Goal: Find specific page/section: Find specific page/section

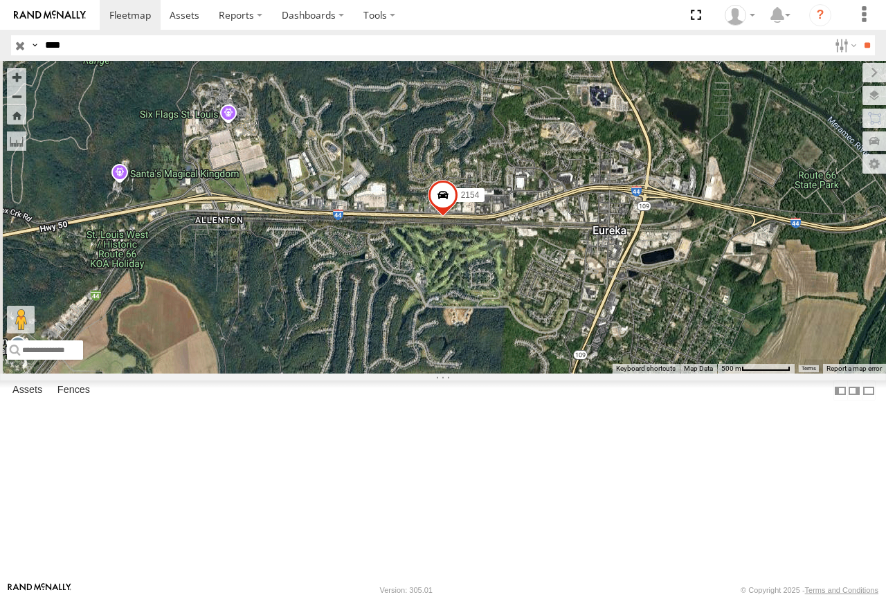
select select "**********"
drag, startPoint x: 60, startPoint y: 46, endPoint x: 0, endPoint y: 48, distance: 60.2
click at [0, 48] on header "Search Query Asset ID Asset Label Registration Manufacturer Model VIN Job ID" at bounding box center [443, 45] width 886 height 31
click at [859, 35] on input "**" at bounding box center [867, 45] width 16 height 20
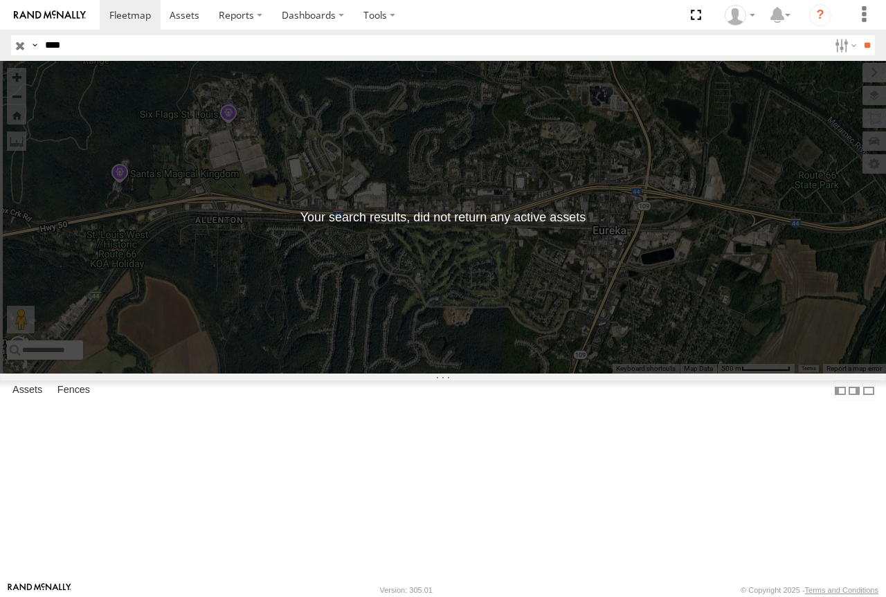
drag, startPoint x: 80, startPoint y: 44, endPoint x: 3, endPoint y: 32, distance: 77.1
click at [3, 32] on header "Search Query Asset ID Asset Label Registration Manufacturer Model VIN Job ID" at bounding box center [443, 45] width 886 height 31
type input "****"
click at [859, 35] on input "**" at bounding box center [867, 45] width 16 height 20
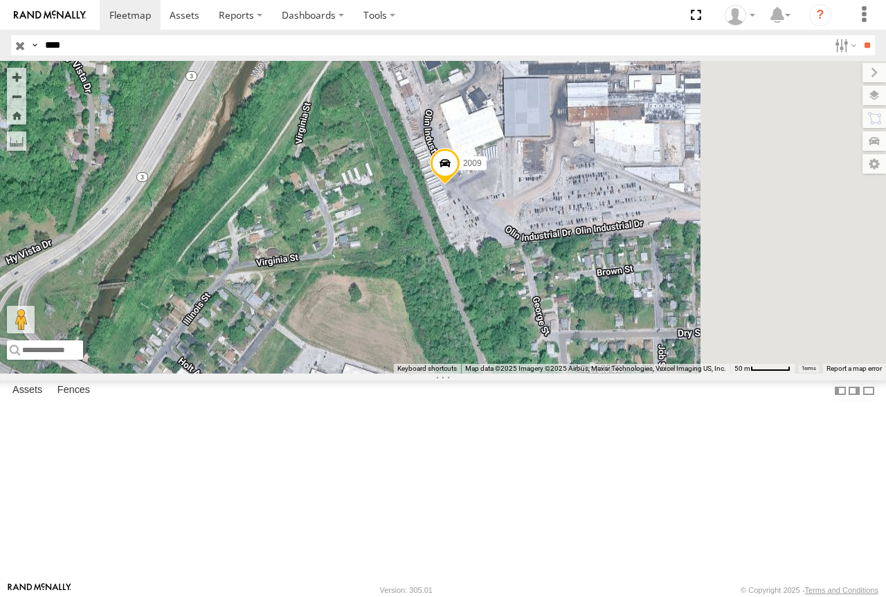
drag, startPoint x: 655, startPoint y: 330, endPoint x: 441, endPoint y: 307, distance: 215.0
click at [441, 315] on div "2009" at bounding box center [443, 217] width 886 height 313
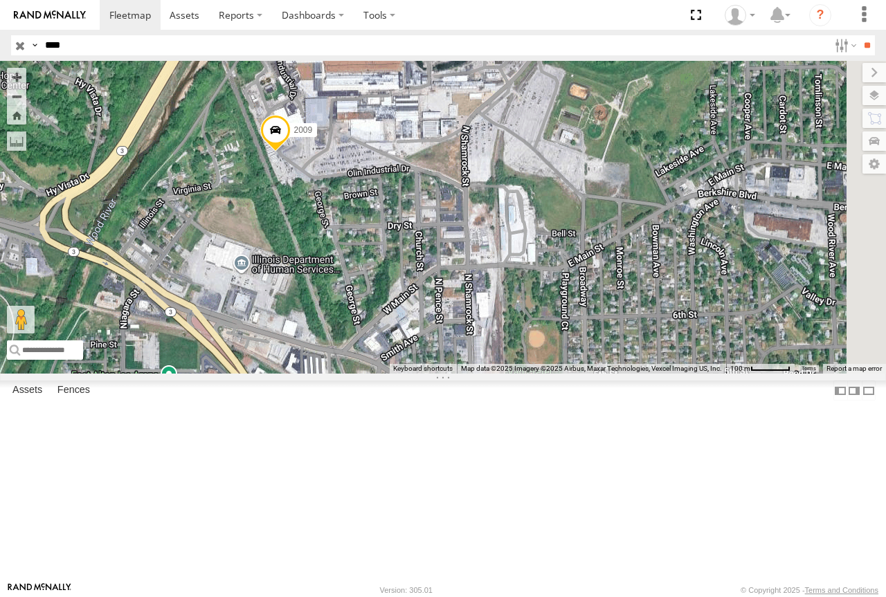
drag, startPoint x: 569, startPoint y: 305, endPoint x: 516, endPoint y: 289, distance: 55.6
click at [516, 289] on div "2009" at bounding box center [443, 217] width 886 height 313
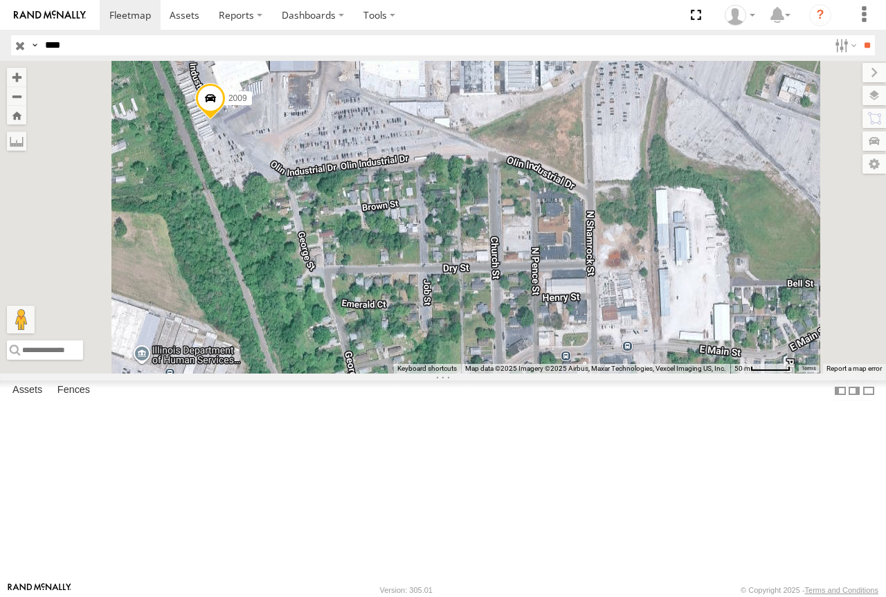
drag, startPoint x: 532, startPoint y: 267, endPoint x: 539, endPoint y: 252, distance: 16.7
click at [539, 252] on div "2009" at bounding box center [443, 217] width 886 height 313
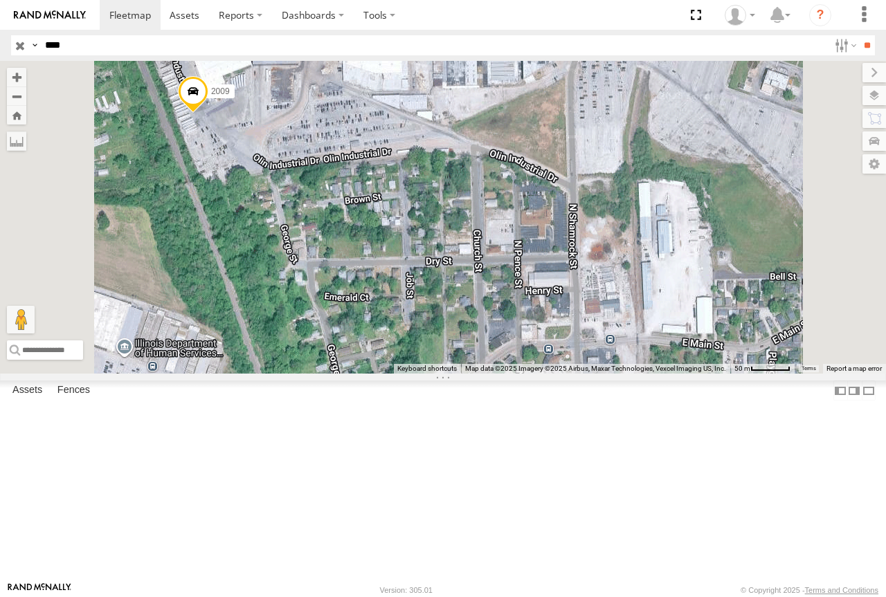
drag, startPoint x: 540, startPoint y: 250, endPoint x: 521, endPoint y: 244, distance: 20.6
click at [521, 244] on div "2009" at bounding box center [443, 217] width 886 height 313
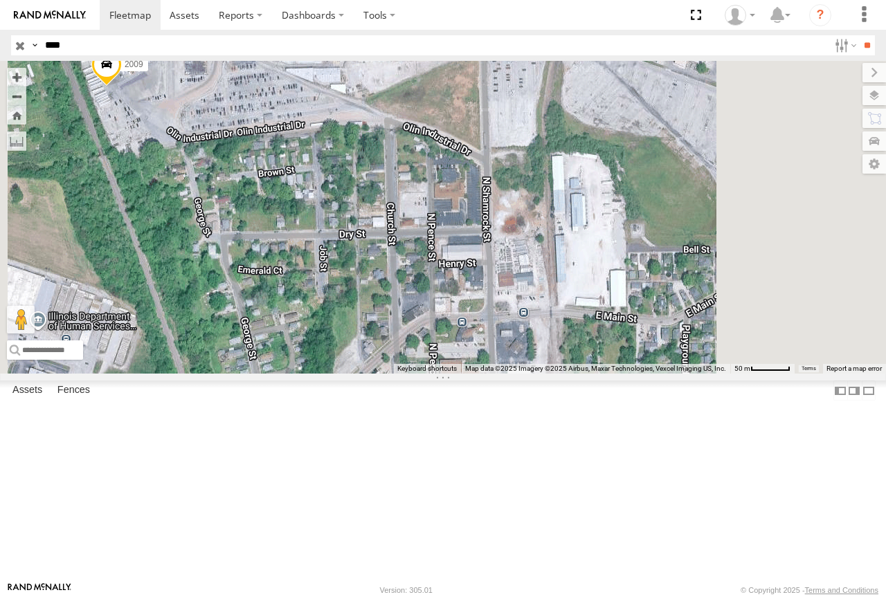
drag, startPoint x: 580, startPoint y: 317, endPoint x: 490, endPoint y: 290, distance: 93.9
click at [490, 290] on div "2009" at bounding box center [443, 217] width 886 height 313
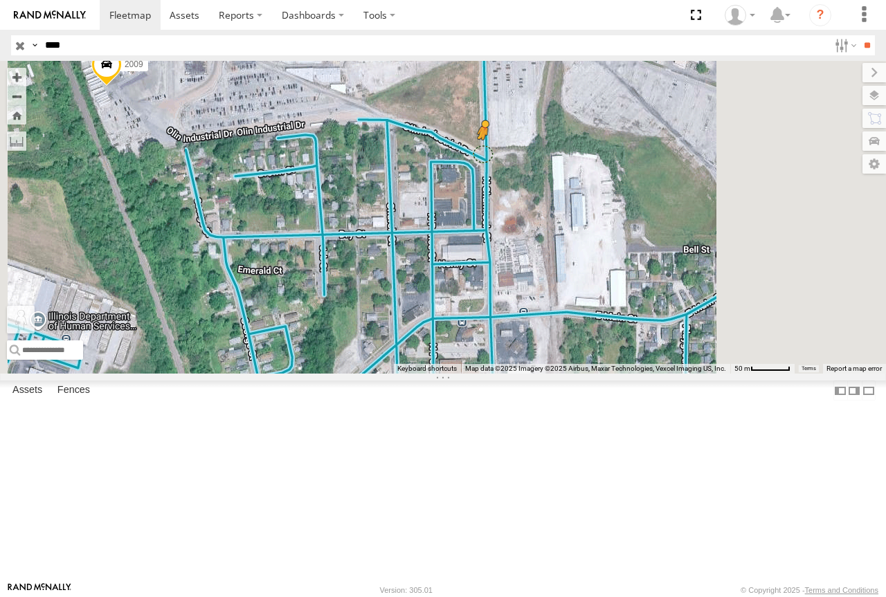
drag, startPoint x: 362, startPoint y: 529, endPoint x: 655, endPoint y: 258, distance: 399.1
click at [655, 258] on div "2009 To activate drag with keyboard, press Alt + Enter. Once in keyboard drag s…" at bounding box center [443, 217] width 886 height 313
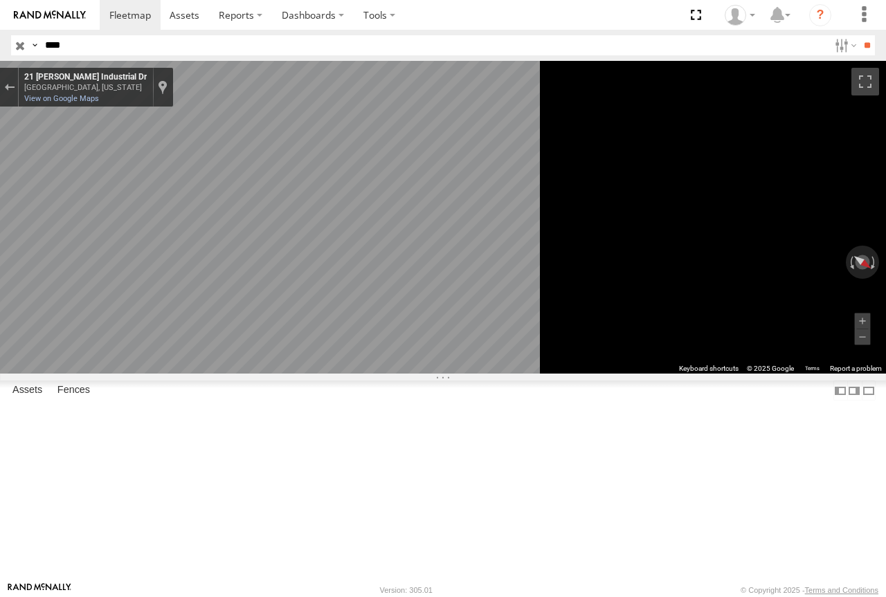
click at [316, 451] on main "← Move left → Move right ↑ Move up ↓ Move down + Zoom in - Zoom out Home Jump l…" at bounding box center [443, 321] width 886 height 521
